Goal: Find specific page/section: Find specific page/section

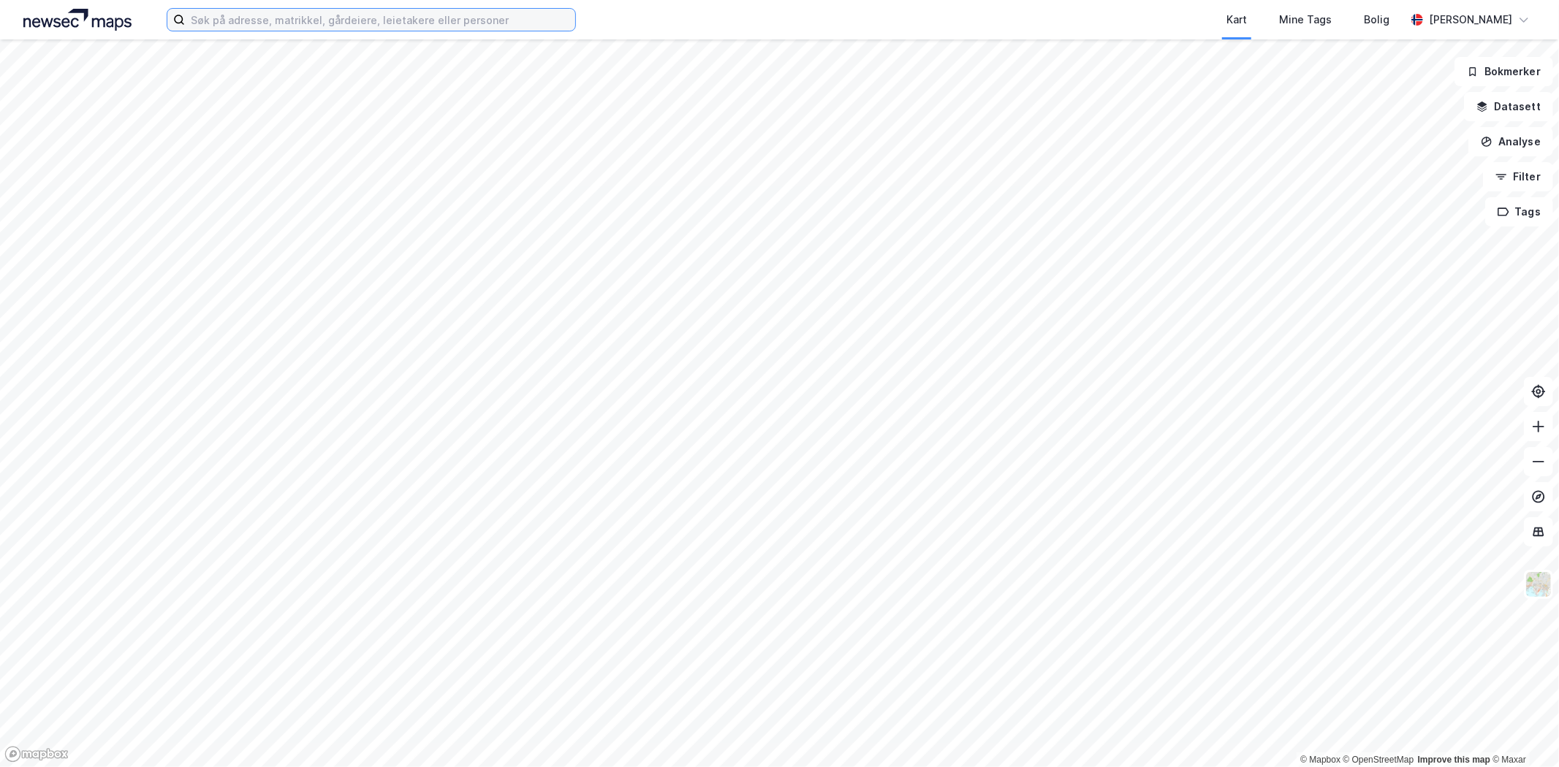
click at [240, 20] on input at bounding box center [380, 20] width 390 height 22
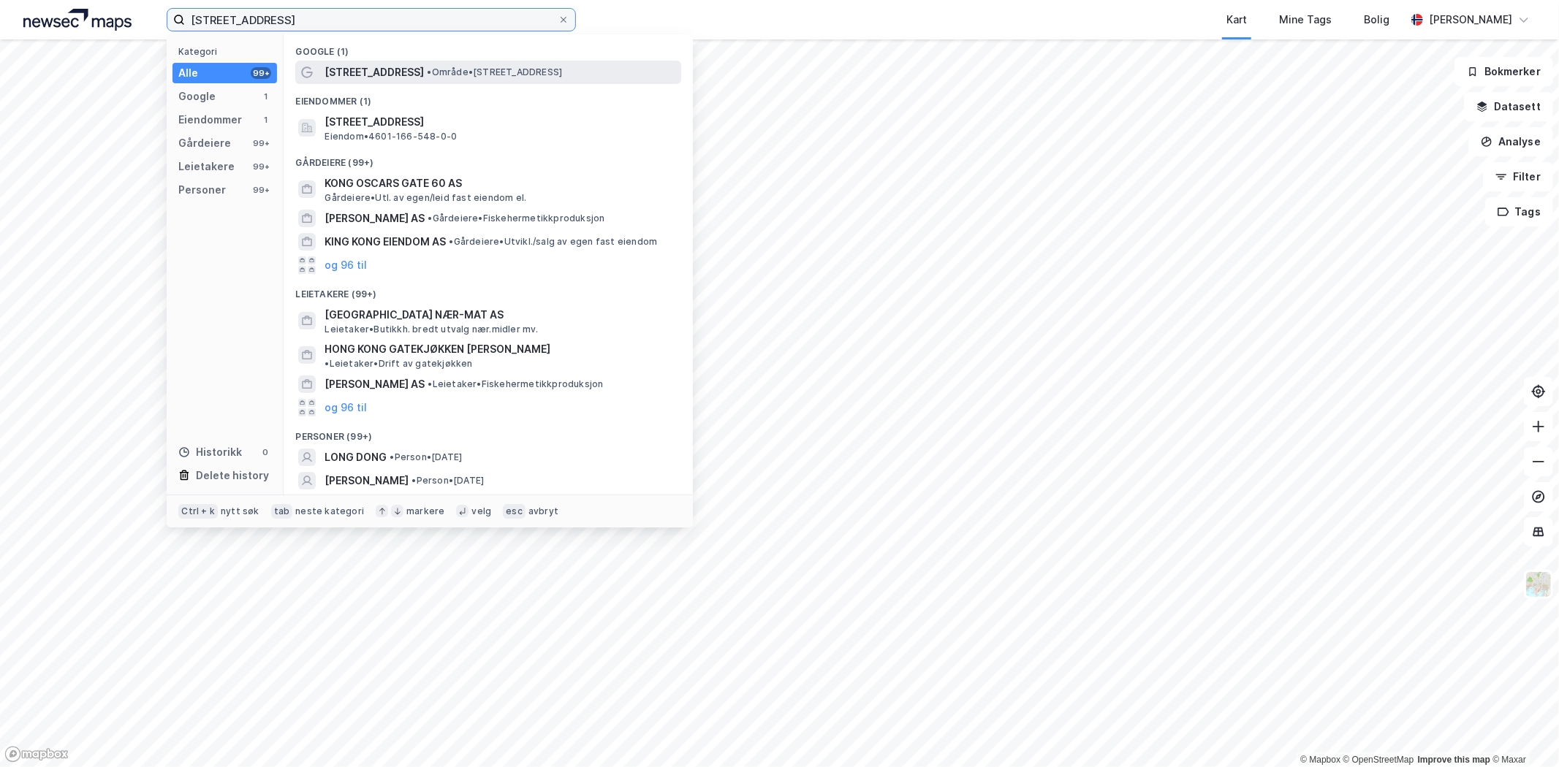
type input "[STREET_ADDRESS]"
click at [424, 70] on span "[STREET_ADDRESS]" at bounding box center [374, 73] width 99 height 18
